Goal: Use online tool/utility: Utilize a website feature to perform a specific function

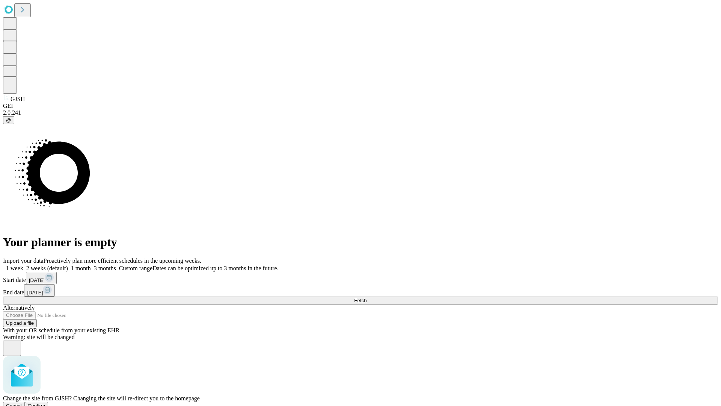
click at [45, 403] on span "Confirm" at bounding box center [37, 406] width 18 height 6
click at [91, 265] on label "1 month" at bounding box center [79, 268] width 23 height 6
click at [367, 297] on span "Fetch" at bounding box center [360, 300] width 12 height 6
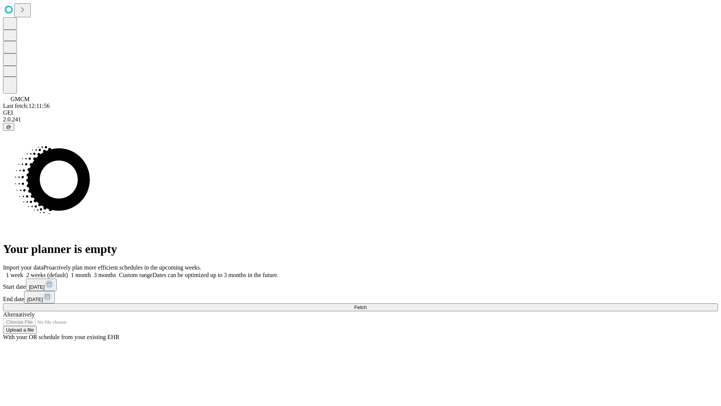
click at [91, 271] on label "1 month" at bounding box center [79, 274] width 23 height 6
click at [367, 304] on span "Fetch" at bounding box center [360, 307] width 12 height 6
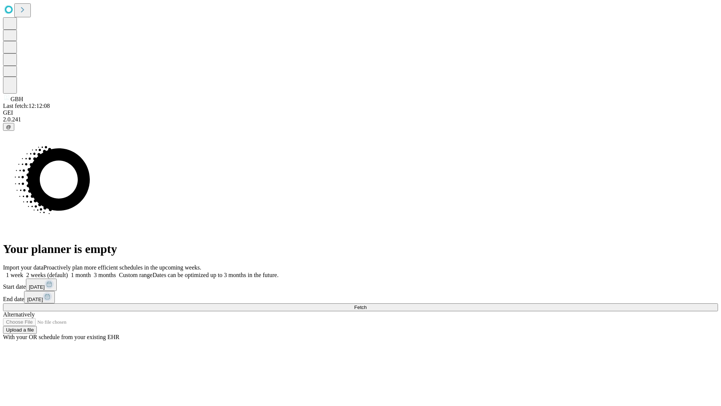
click at [91, 271] on label "1 month" at bounding box center [79, 274] width 23 height 6
click at [367, 304] on span "Fetch" at bounding box center [360, 307] width 12 height 6
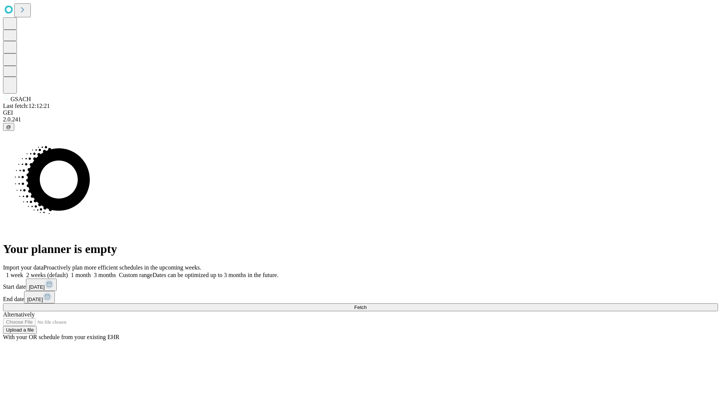
click at [91, 271] on label "1 month" at bounding box center [79, 274] width 23 height 6
click at [367, 304] on span "Fetch" at bounding box center [360, 307] width 12 height 6
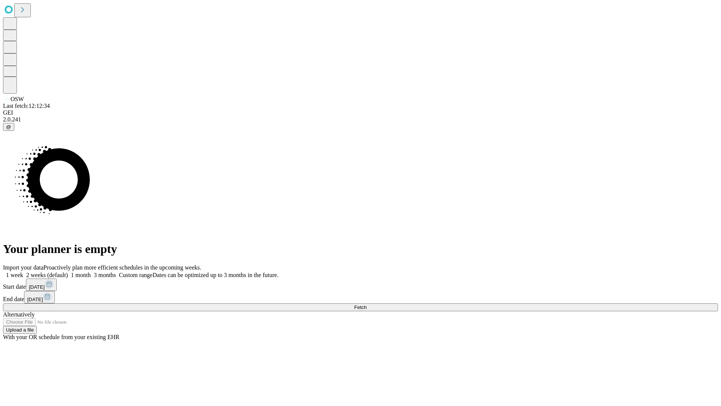
click at [91, 271] on label "1 month" at bounding box center [79, 274] width 23 height 6
click at [367, 304] on span "Fetch" at bounding box center [360, 307] width 12 height 6
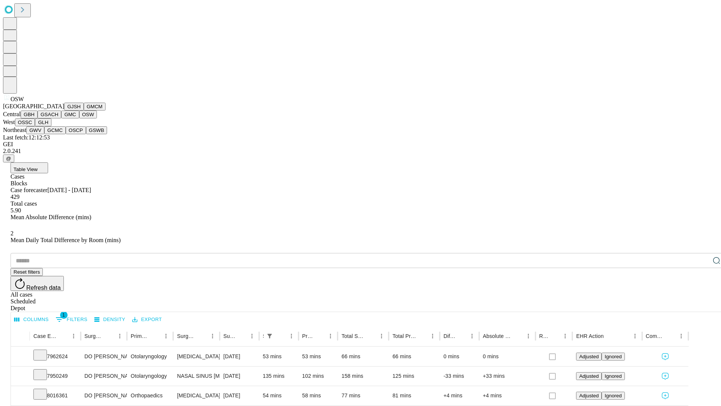
click at [35, 126] on button "OSSC" at bounding box center [25, 122] width 20 height 8
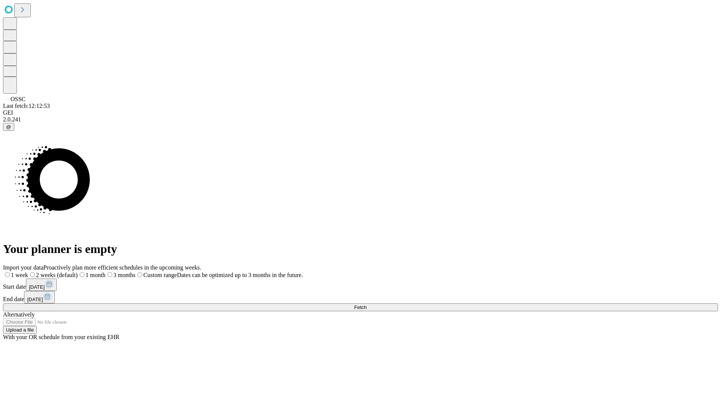
click at [106, 271] on label "1 month" at bounding box center [92, 274] width 28 height 6
click at [367, 304] on span "Fetch" at bounding box center [360, 307] width 12 height 6
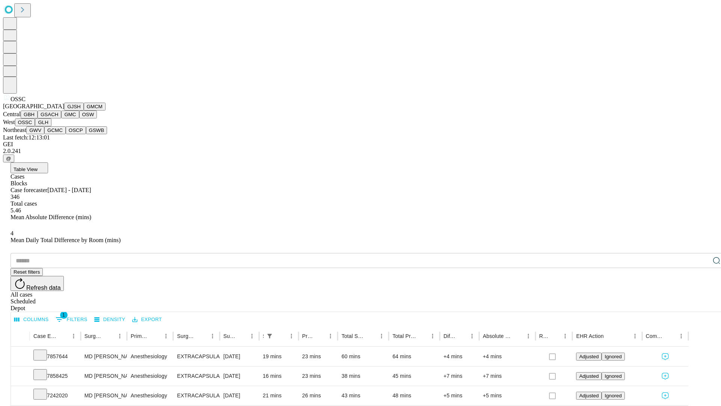
click at [51, 126] on button "GLH" at bounding box center [43, 122] width 16 height 8
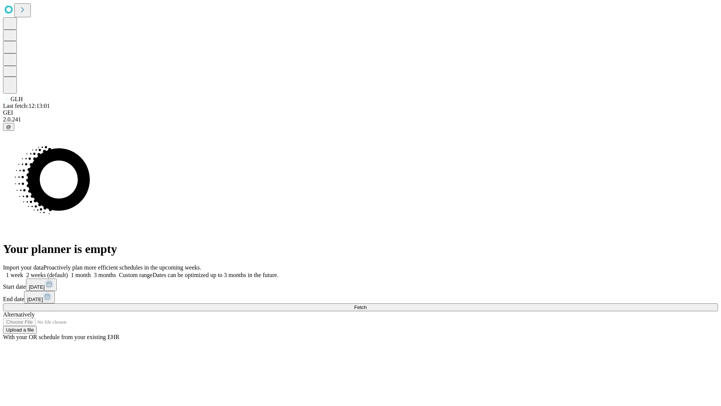
click at [91, 271] on label "1 month" at bounding box center [79, 274] width 23 height 6
click at [367, 304] on span "Fetch" at bounding box center [360, 307] width 12 height 6
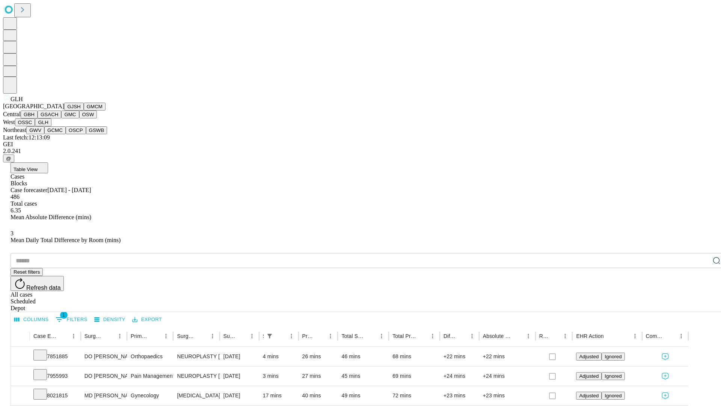
click at [44, 134] on button "GWV" at bounding box center [35, 130] width 18 height 8
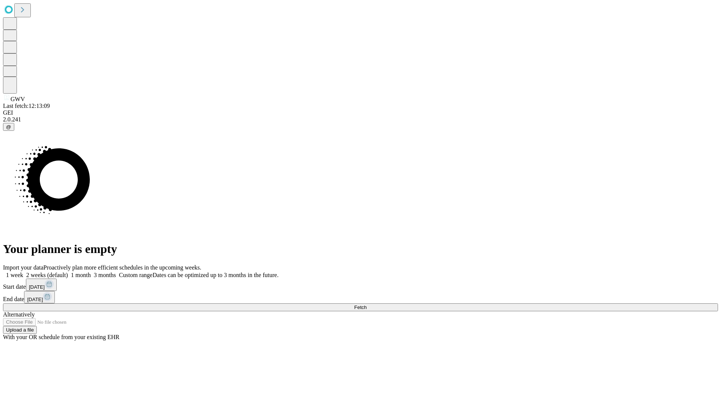
click at [367, 304] on span "Fetch" at bounding box center [360, 307] width 12 height 6
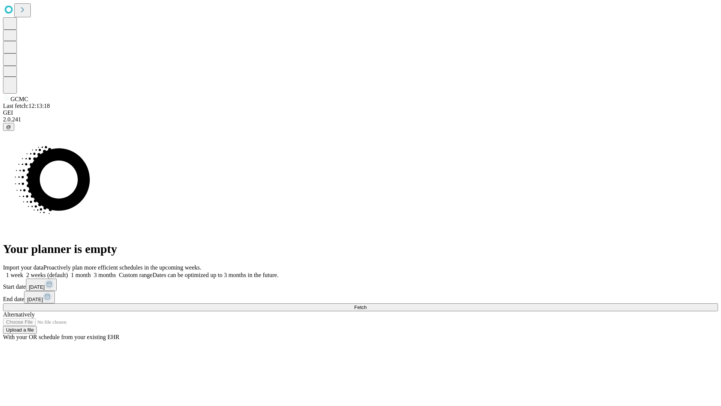
click at [91, 271] on label "1 month" at bounding box center [79, 274] width 23 height 6
click at [367, 304] on span "Fetch" at bounding box center [360, 307] width 12 height 6
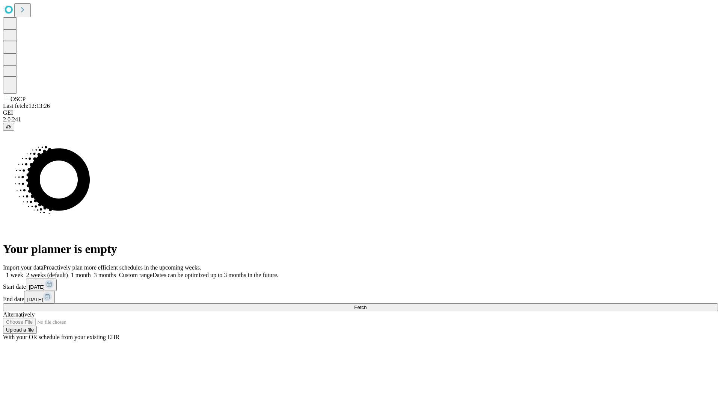
click at [91, 271] on label "1 month" at bounding box center [79, 274] width 23 height 6
click at [367, 304] on span "Fetch" at bounding box center [360, 307] width 12 height 6
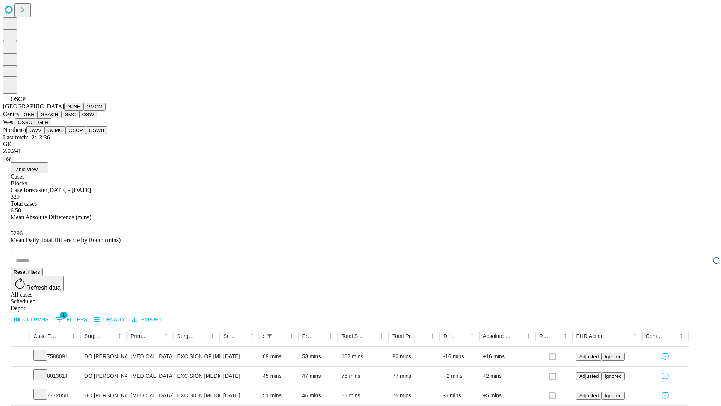
click at [86, 134] on button "GSWB" at bounding box center [96, 130] width 21 height 8
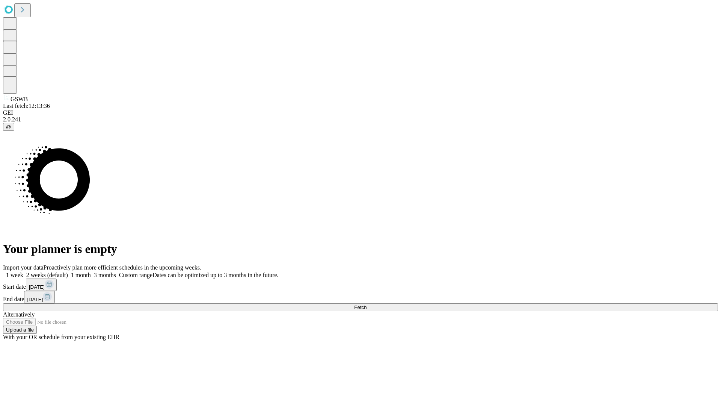
click at [91, 271] on label "1 month" at bounding box center [79, 274] width 23 height 6
click at [367, 304] on span "Fetch" at bounding box center [360, 307] width 12 height 6
